Goal: Use online tool/utility: Utilize a website feature to perform a specific function

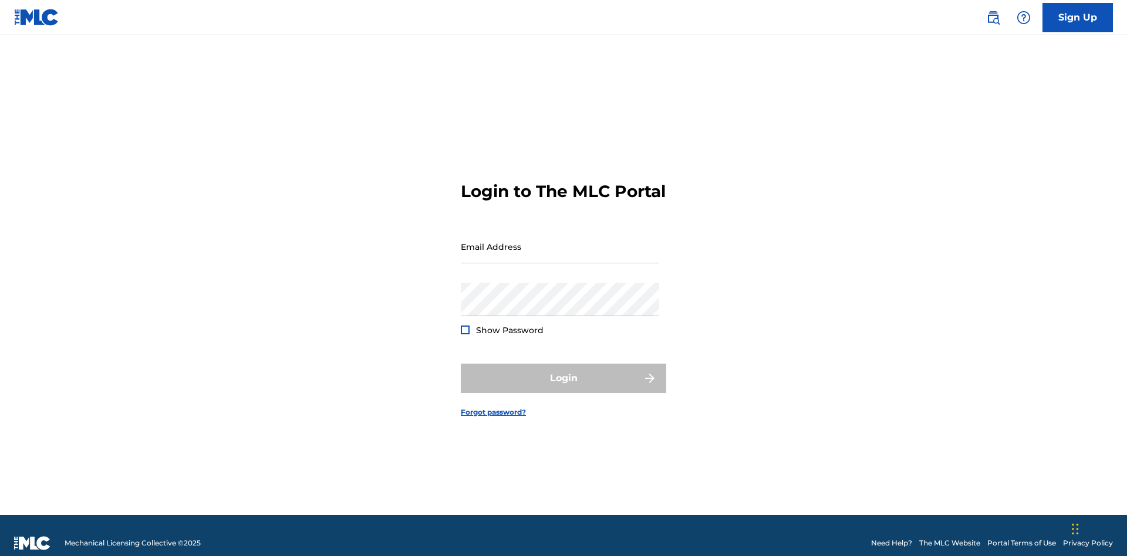
scroll to position [15, 0]
click at [560, 241] on input "Email Address" at bounding box center [560, 246] width 198 height 33
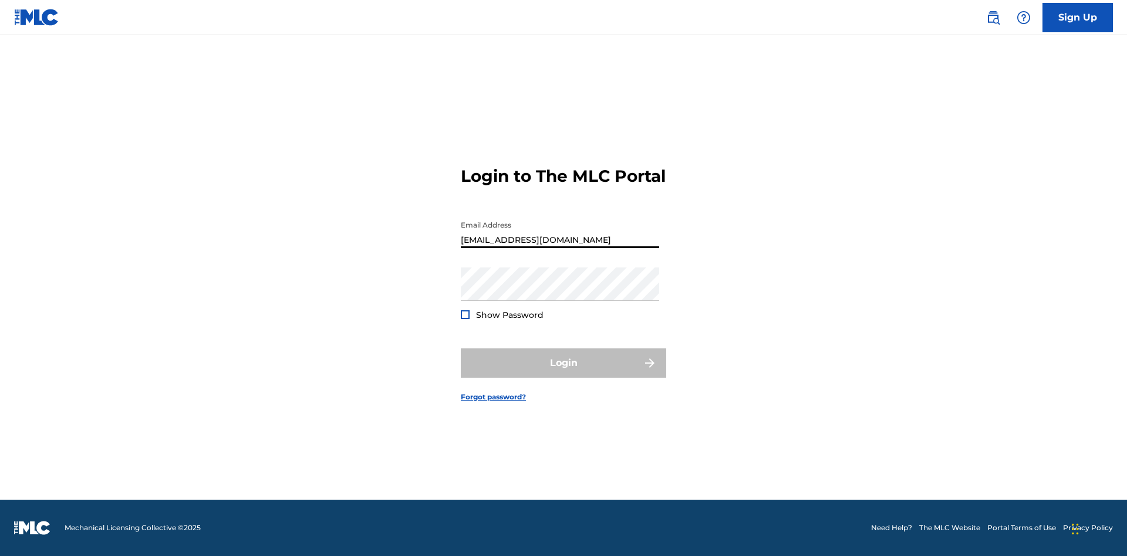
type input "Duke.McTesterson@gmail.com"
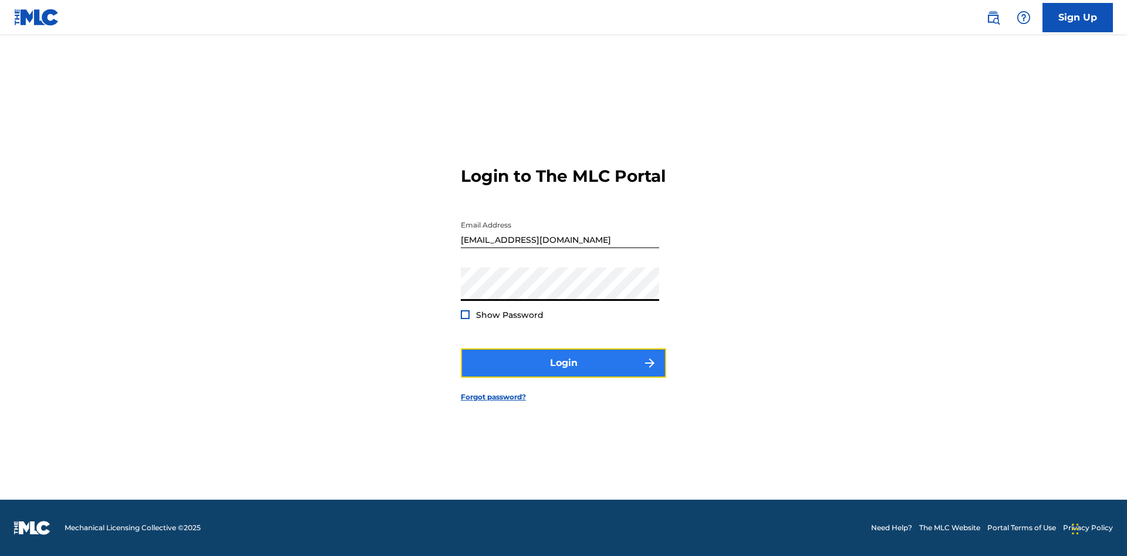
click at [564, 373] on button "Login" at bounding box center [563, 363] width 205 height 29
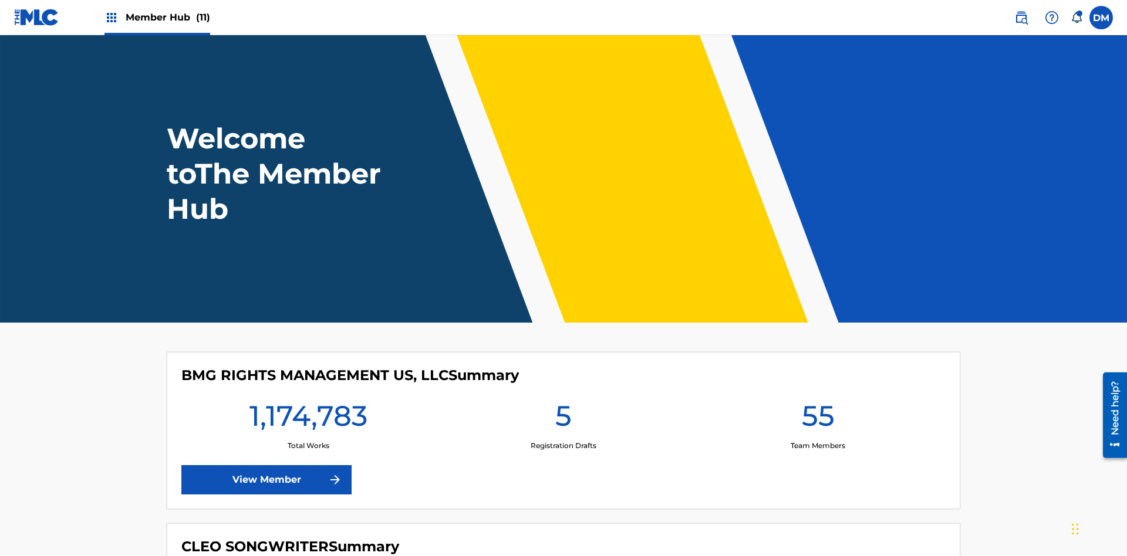
click at [167, 17] on span "Member Hub (11)" at bounding box center [168, 18] width 85 height 14
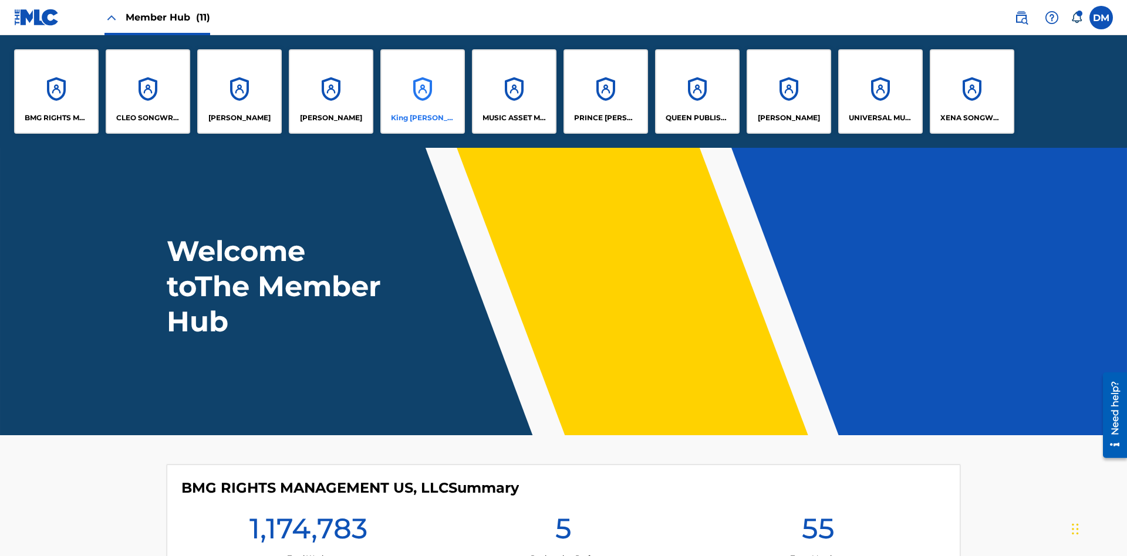
click at [422, 118] on p "King McTesterson" at bounding box center [423, 118] width 64 height 11
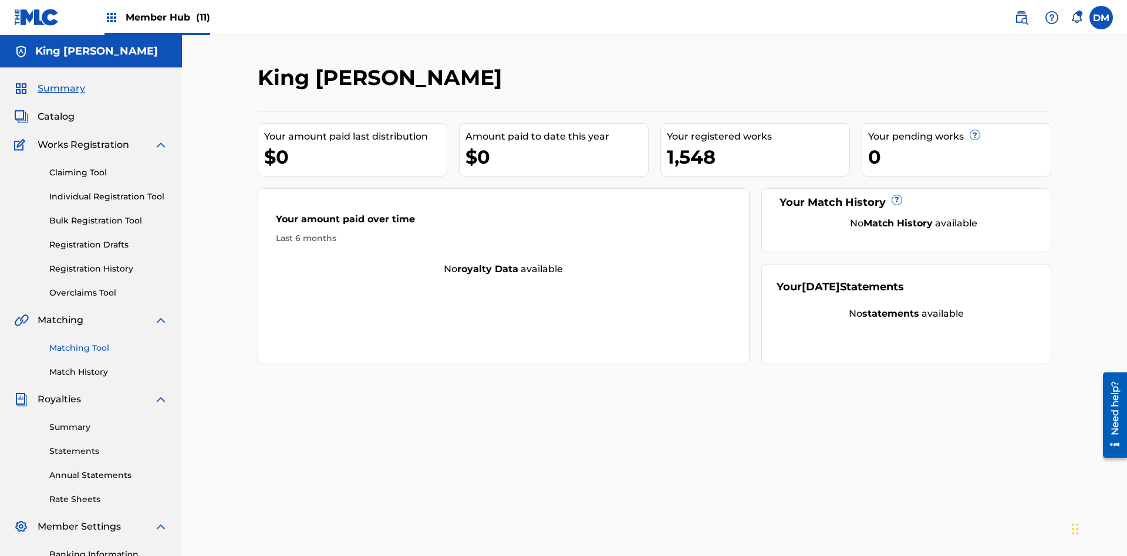
click at [109, 342] on link "Matching Tool" at bounding box center [108, 348] width 119 height 12
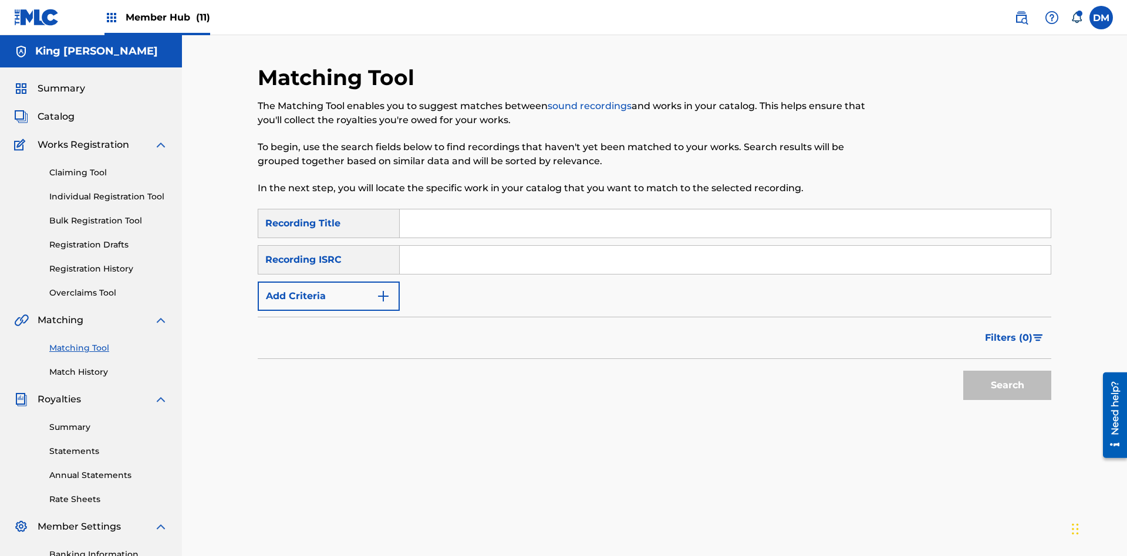
click at [725, 210] on input "Search Form" at bounding box center [725, 224] width 651 height 28
type input "Cowboy"
click at [1009, 331] on span "Filters ( 0 )" at bounding box center [1009, 338] width 48 height 14
click at [0, 0] on input "Search Form" at bounding box center [0, 0] width 0 height 0
click at [0, 0] on button "Apply Filters" at bounding box center [0, 0] width 0 height 0
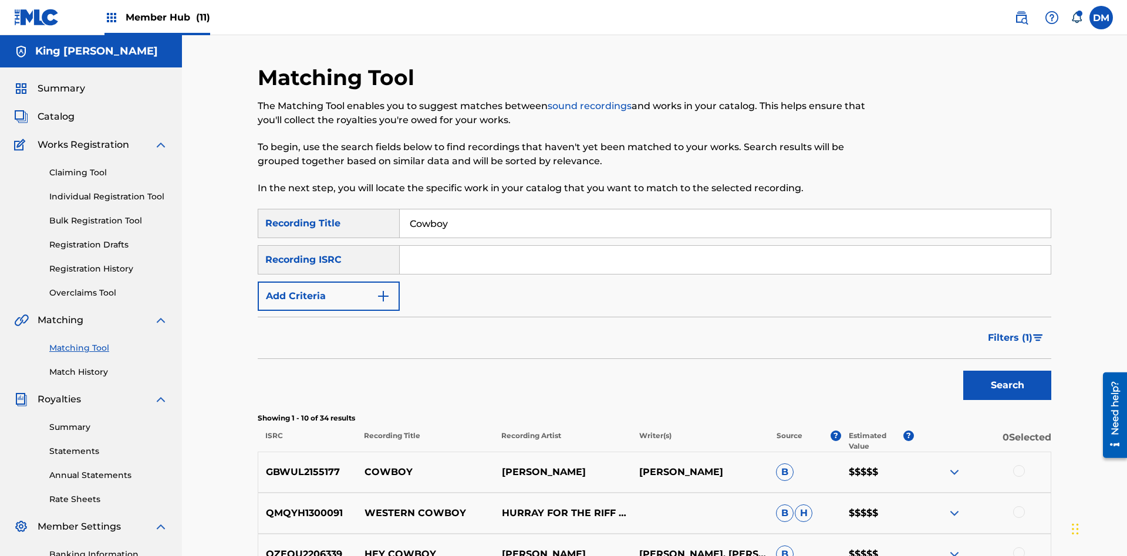
scroll to position [171, 0]
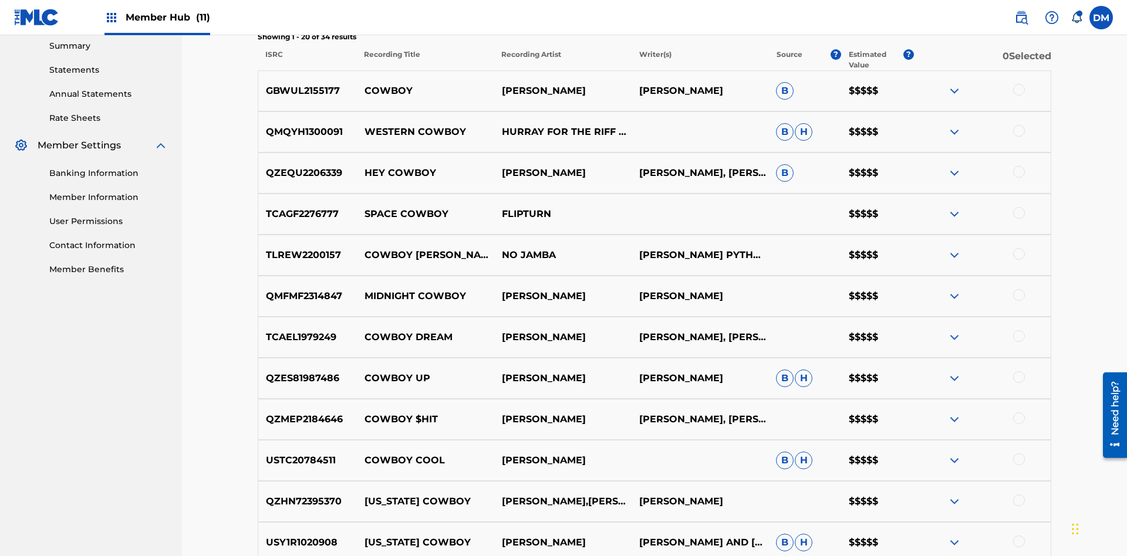
scroll to position [395, 0]
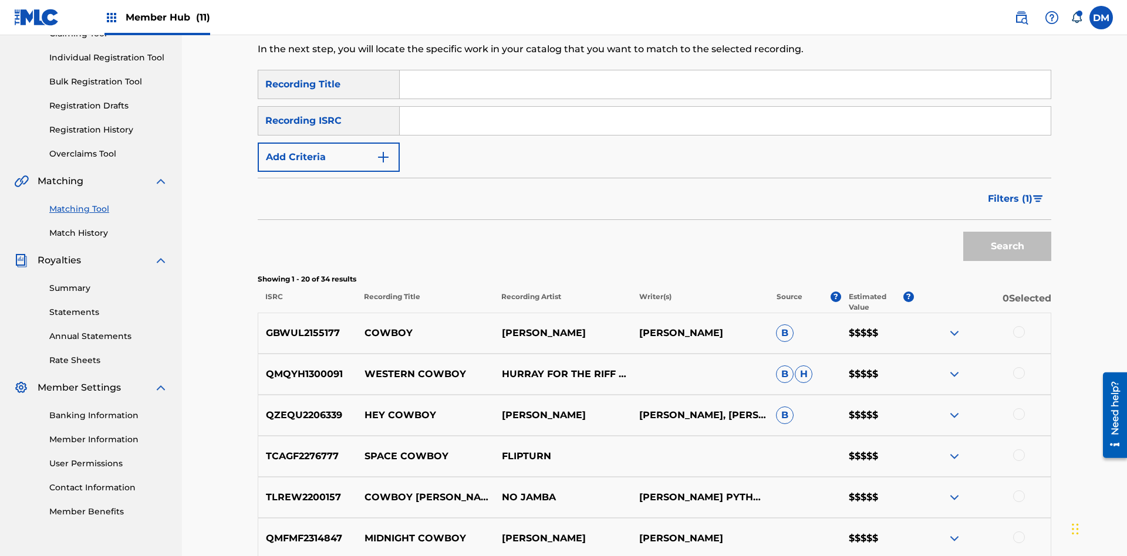
click at [725, 85] on input "Search Form" at bounding box center [725, 84] width 651 height 28
type input "Hocus Pocus"
click at [1010, 192] on span "Filters ( 1 )" at bounding box center [1010, 199] width 45 height 14
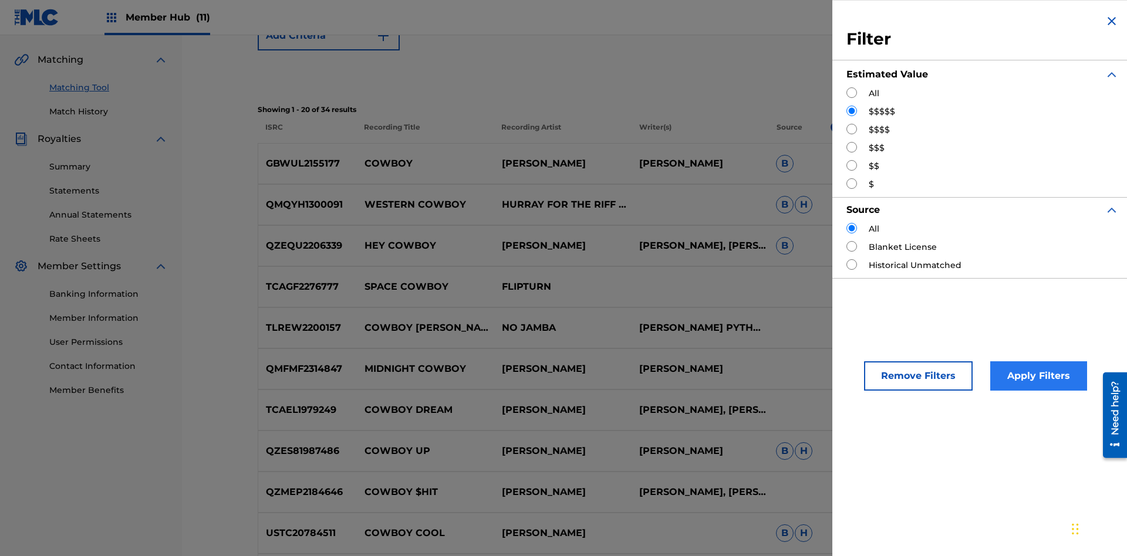
click at [852, 129] on input "Search Form" at bounding box center [851, 129] width 11 height 11
radio input "true"
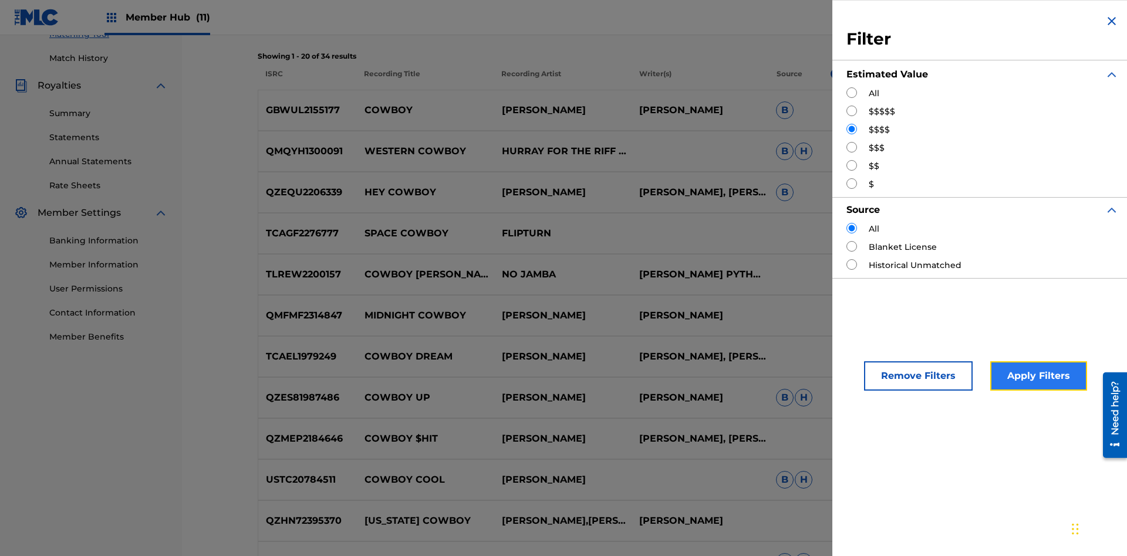
click at [1037, 376] on button "Apply Filters" at bounding box center [1038, 376] width 97 height 29
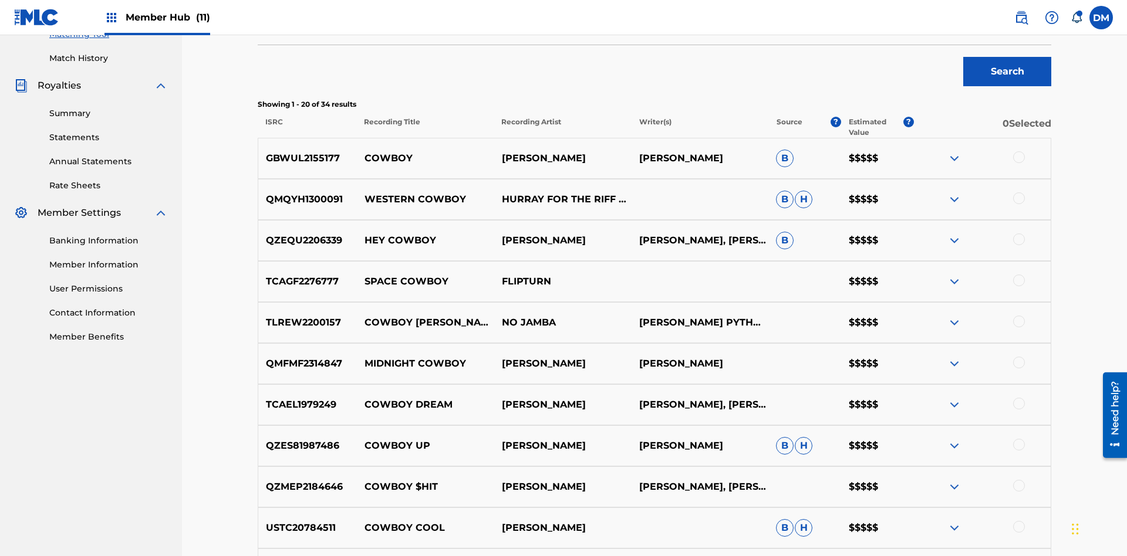
scroll to position [171, 0]
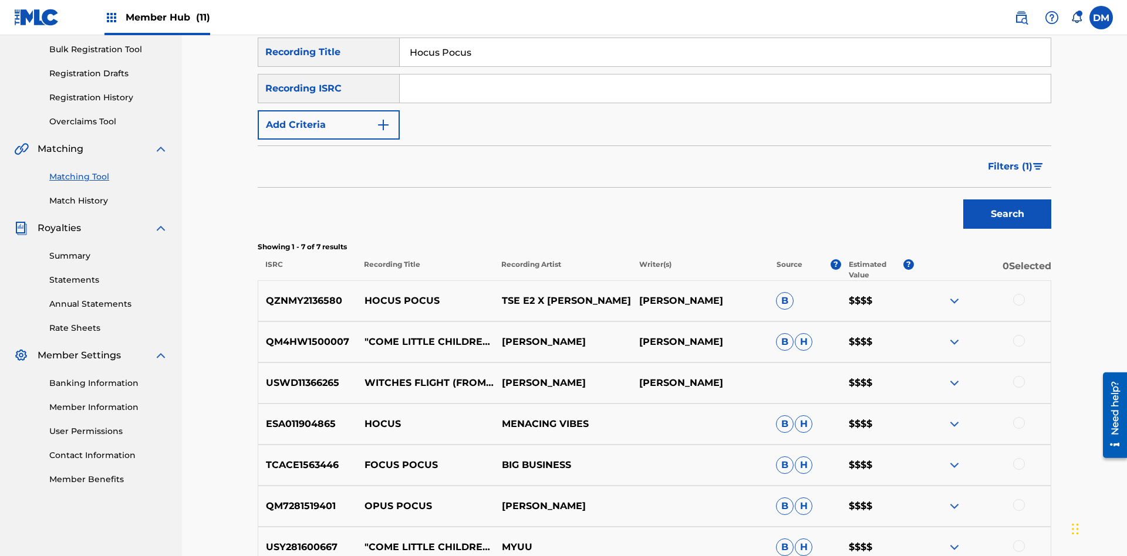
click at [725, 66] on input "Hocus Pocus" at bounding box center [725, 52] width 651 height 28
click at [725, 66] on input "Search Form" at bounding box center [725, 52] width 651 height 28
type input "Milenko"
click at [1010, 160] on span "Filters ( 1 )" at bounding box center [1010, 167] width 45 height 14
click at [0, 0] on input "Search Form" at bounding box center [0, 0] width 0 height 0
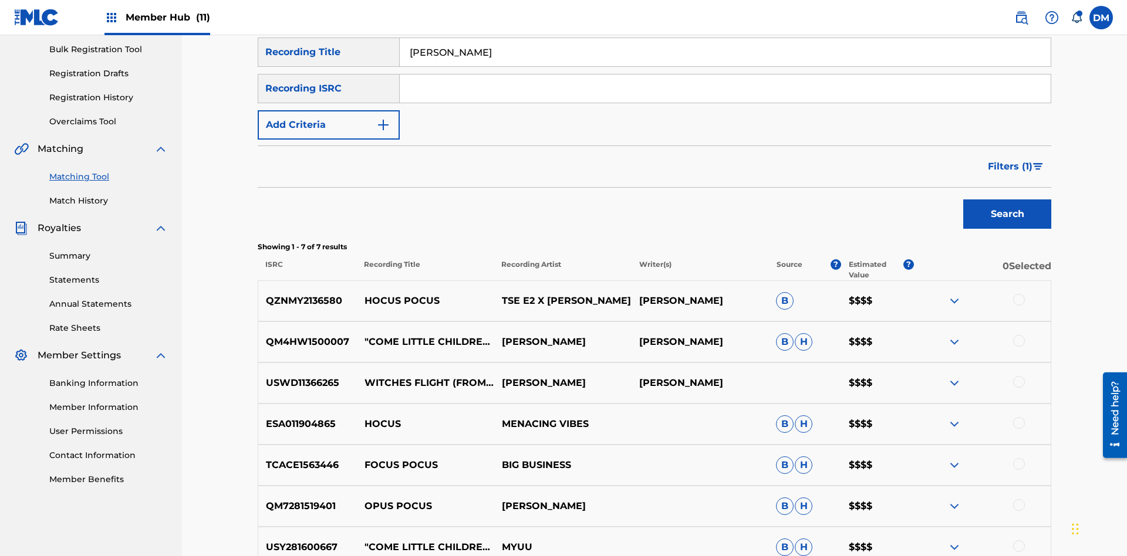
click at [0, 0] on button "Apply Filters" at bounding box center [0, 0] width 0 height 0
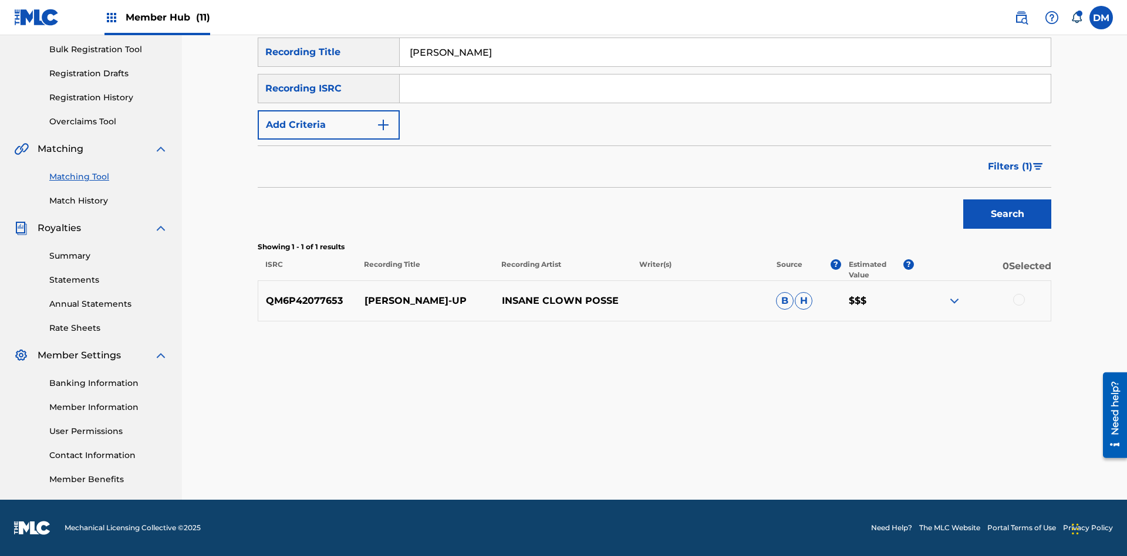
click at [725, 66] on input "Milenko" at bounding box center [725, 52] width 651 height 28
click at [725, 66] on input "Search Form" at bounding box center [725, 52] width 651 height 28
type input "Milenko"
click at [1010, 167] on span "Filters ( 1 )" at bounding box center [1010, 167] width 45 height 14
click at [0, 0] on input "Search Form" at bounding box center [0, 0] width 0 height 0
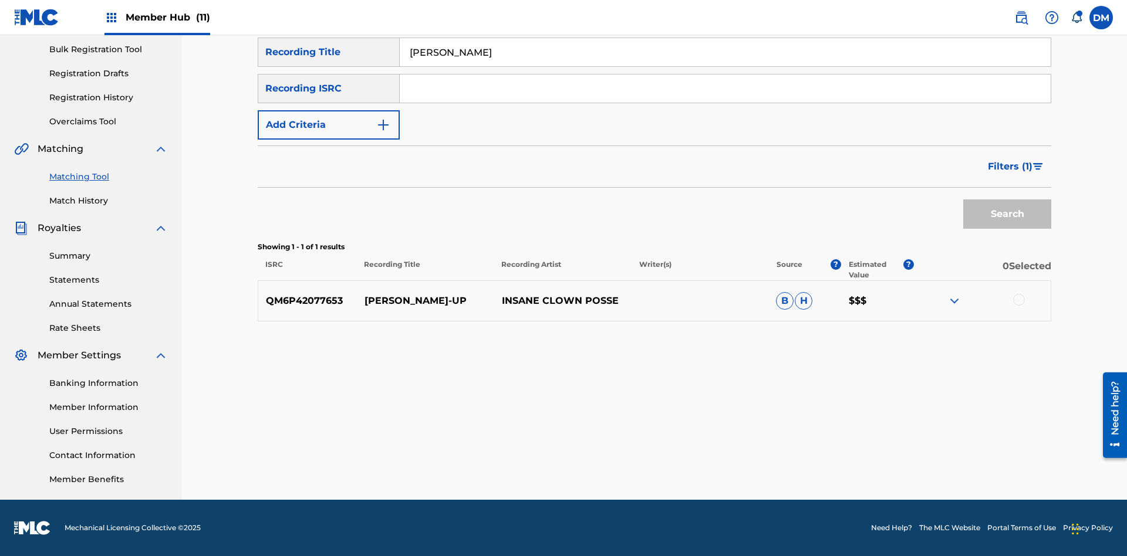
click at [0, 0] on button "Apply Filters" at bounding box center [0, 0] width 0 height 0
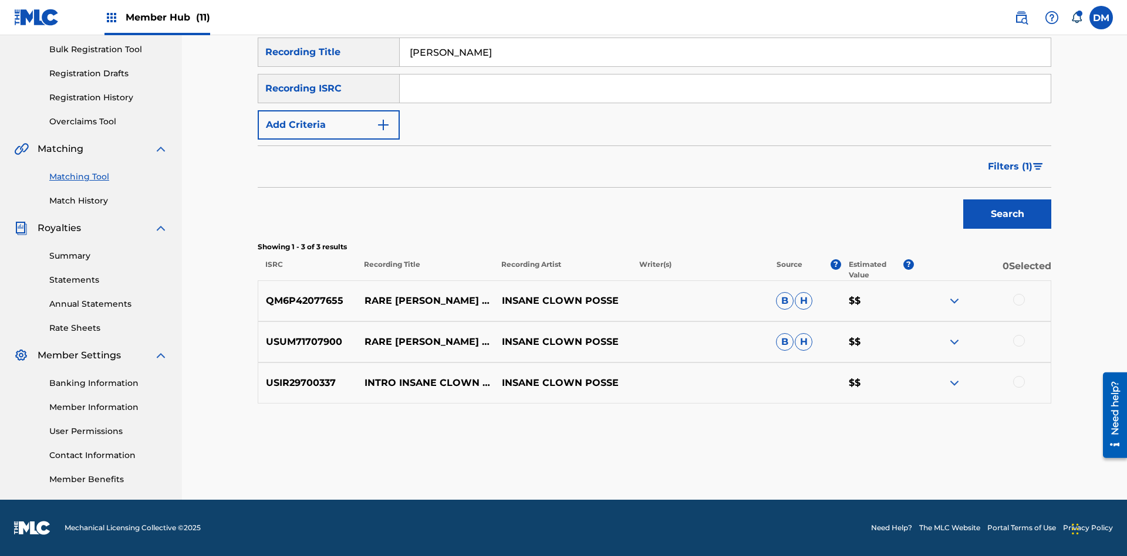
click at [725, 66] on input "Milenko" at bounding box center [725, 52] width 651 height 28
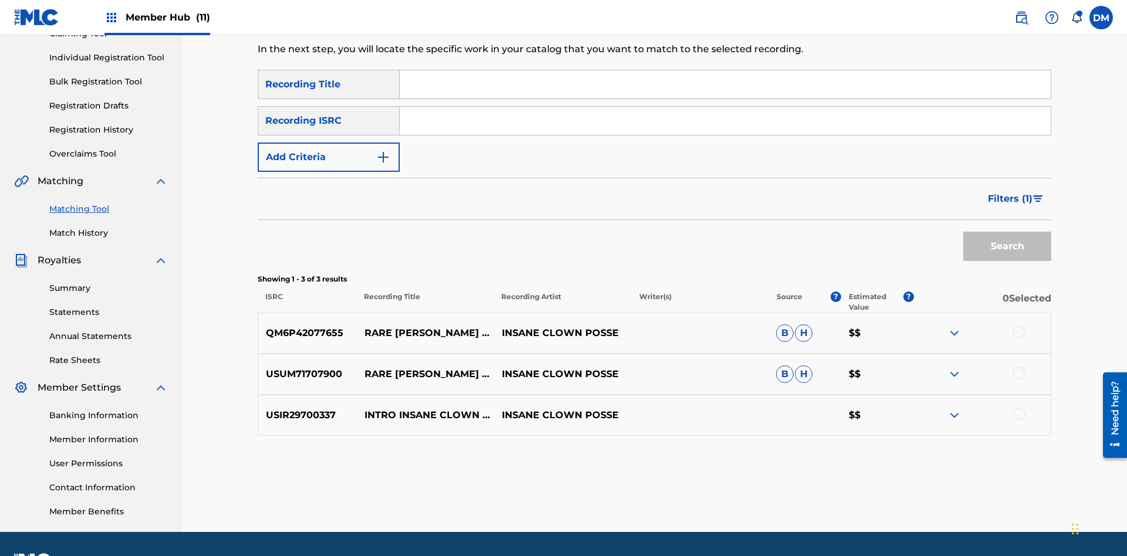
click at [725, 85] on input "Search Form" at bounding box center [725, 84] width 651 height 28
type input "Milenko"
click at [1010, 192] on span "Filters ( 1 )" at bounding box center [1010, 199] width 45 height 14
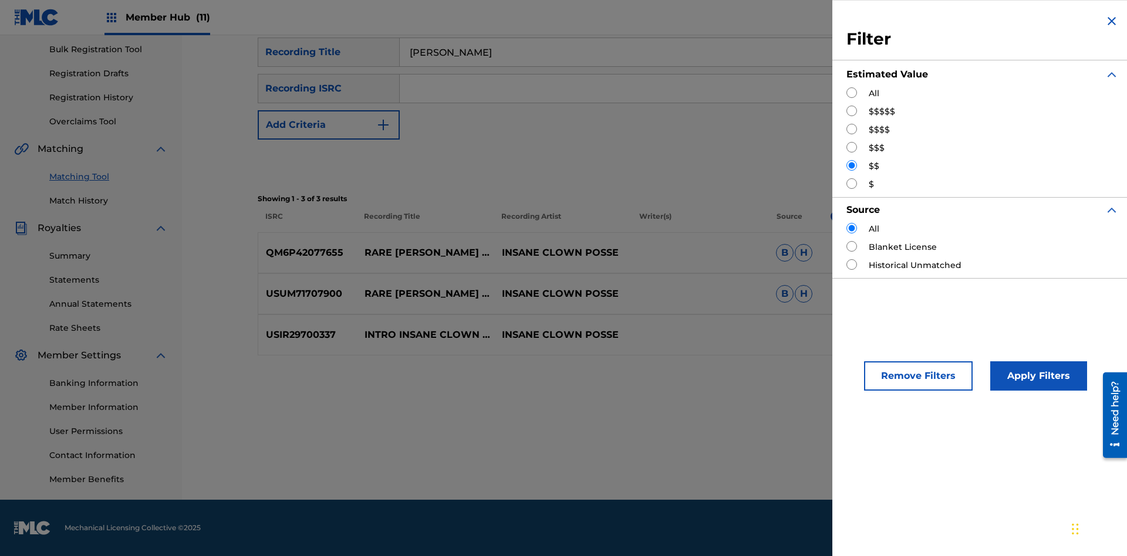
click at [852, 184] on input "Search Form" at bounding box center [851, 183] width 11 height 11
radio input "true"
click at [1037, 376] on button "Apply Filters" at bounding box center [1038, 376] width 97 height 29
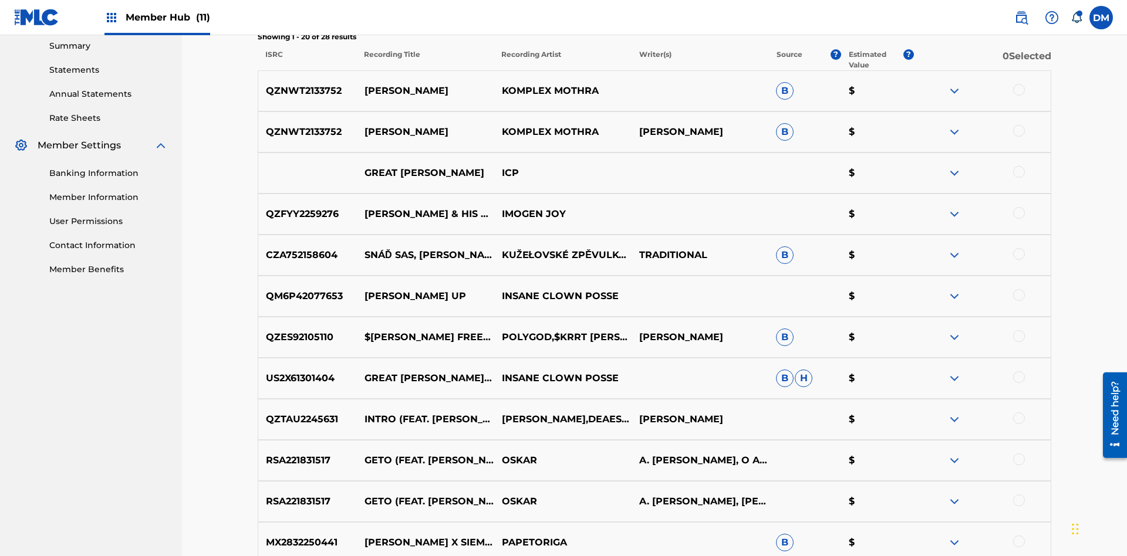
scroll to position [395, 0]
